Goal: Find specific page/section: Find specific page/section

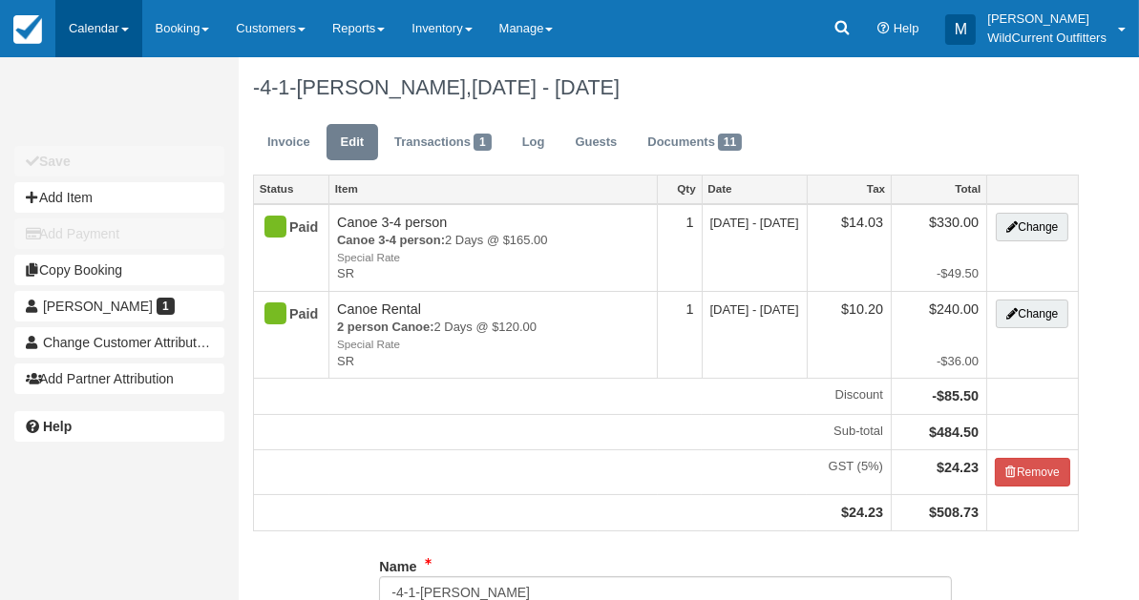
click at [81, 20] on link "Calendar" at bounding box center [98, 28] width 87 height 57
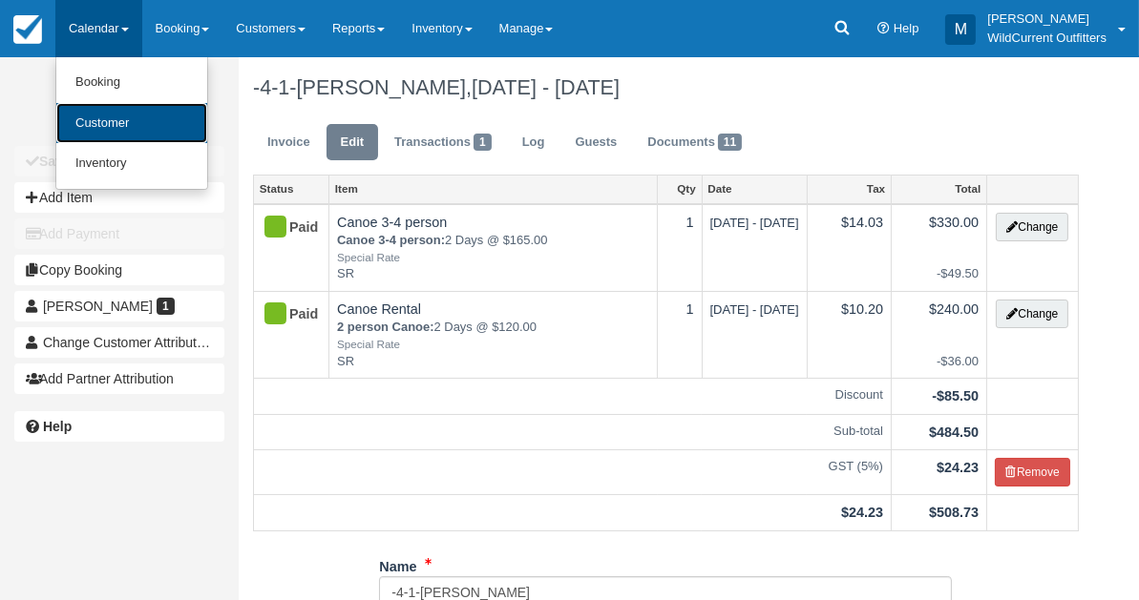
click at [93, 133] on link "Customer" at bounding box center [131, 123] width 151 height 41
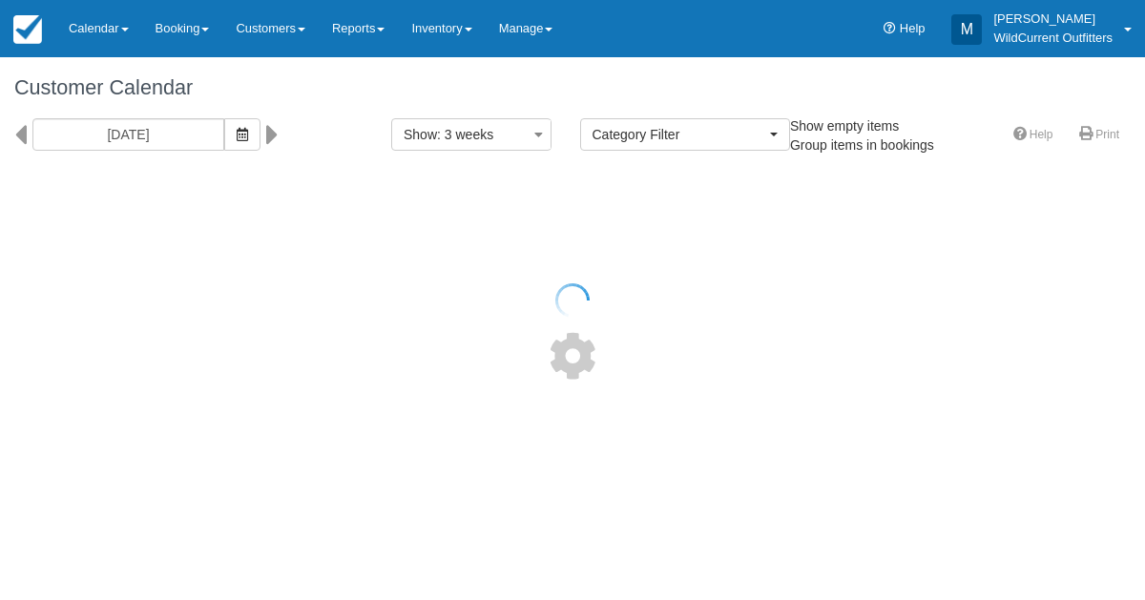
select select
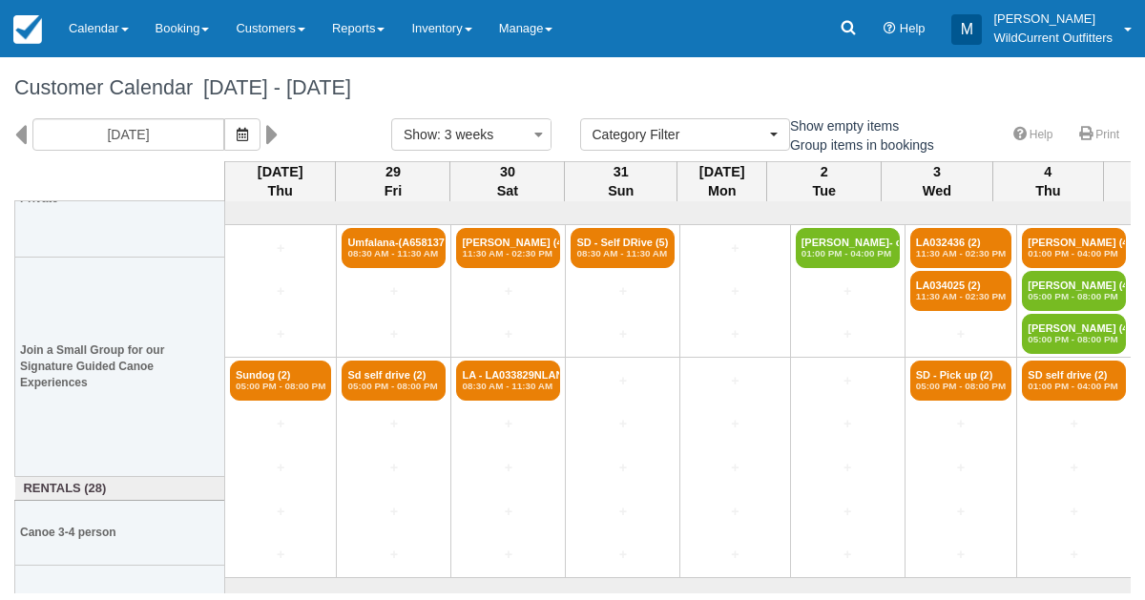
scroll to position [232, 0]
